Goal: Information Seeking & Learning: Learn about a topic

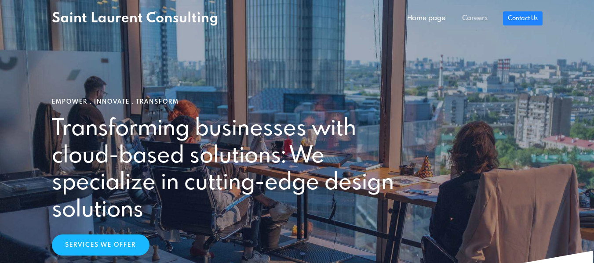
click at [482, 15] on link "Careers" at bounding box center [475, 19] width 42 height 18
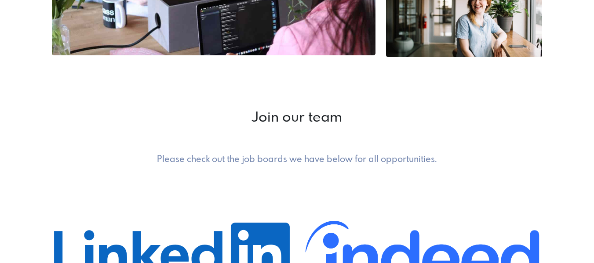
scroll to position [360, 0]
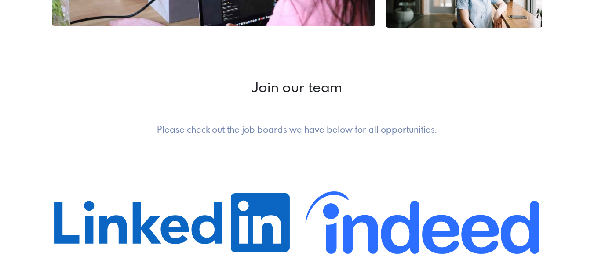
click at [240, 129] on h5 "Please check out the job boards we have below for all opportunities." at bounding box center [297, 130] width 368 height 11
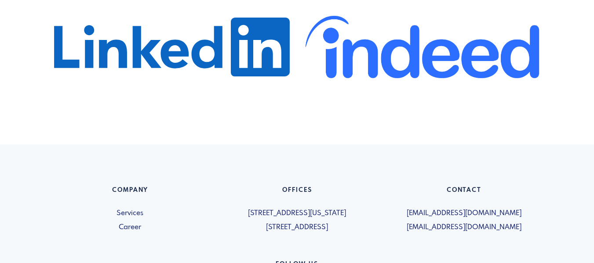
scroll to position [404, 0]
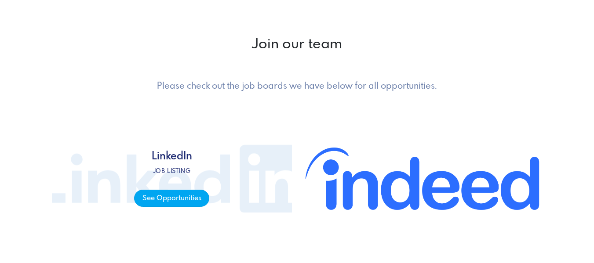
click at [148, 201] on span "See Opportunities" at bounding box center [171, 198] width 75 height 17
